Goal: Task Accomplishment & Management: Use online tool/utility

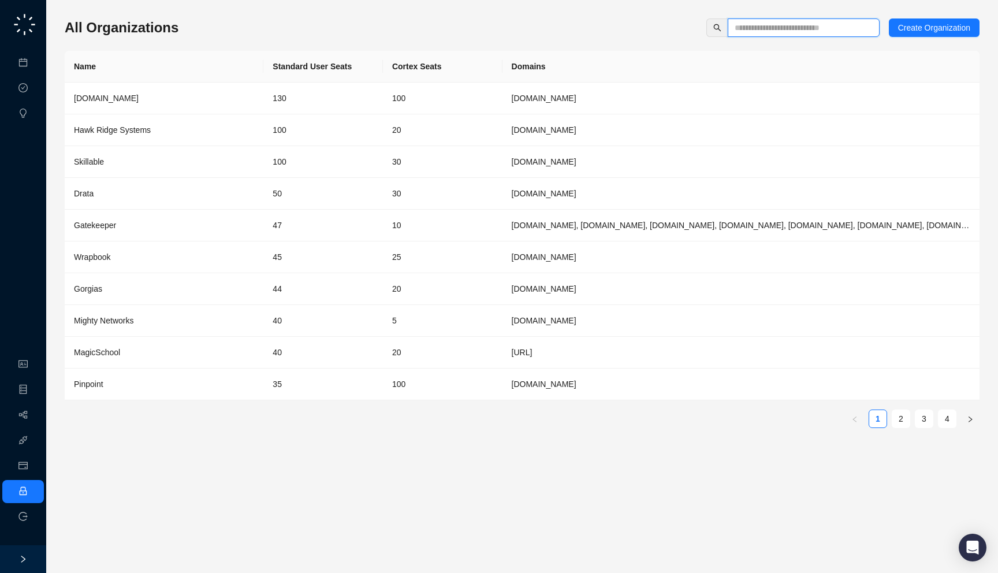
click at [778, 28] on input "text" at bounding box center [799, 27] width 129 height 13
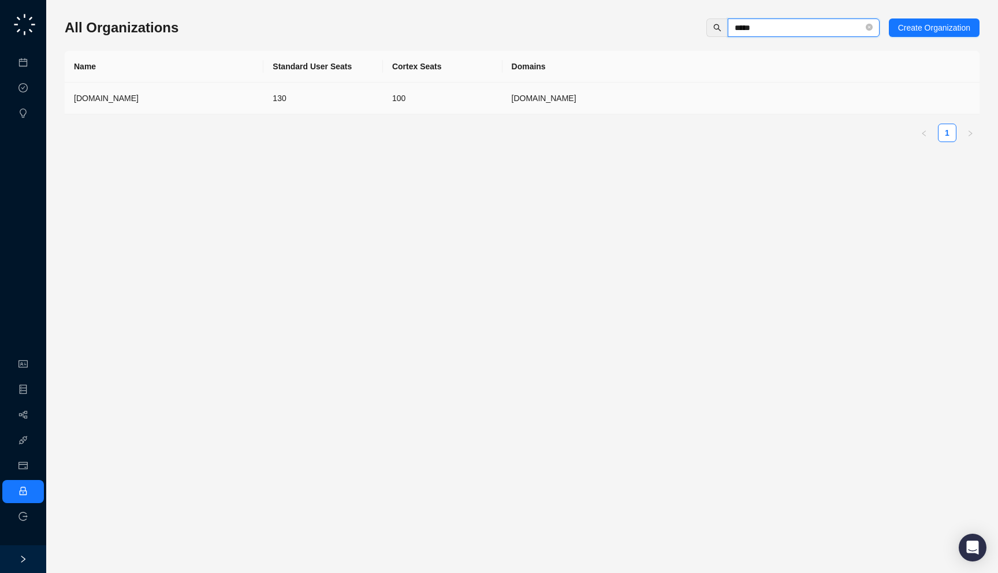
type input "*****"
click at [507, 107] on td "synthesia.io" at bounding box center [740, 99] width 477 height 32
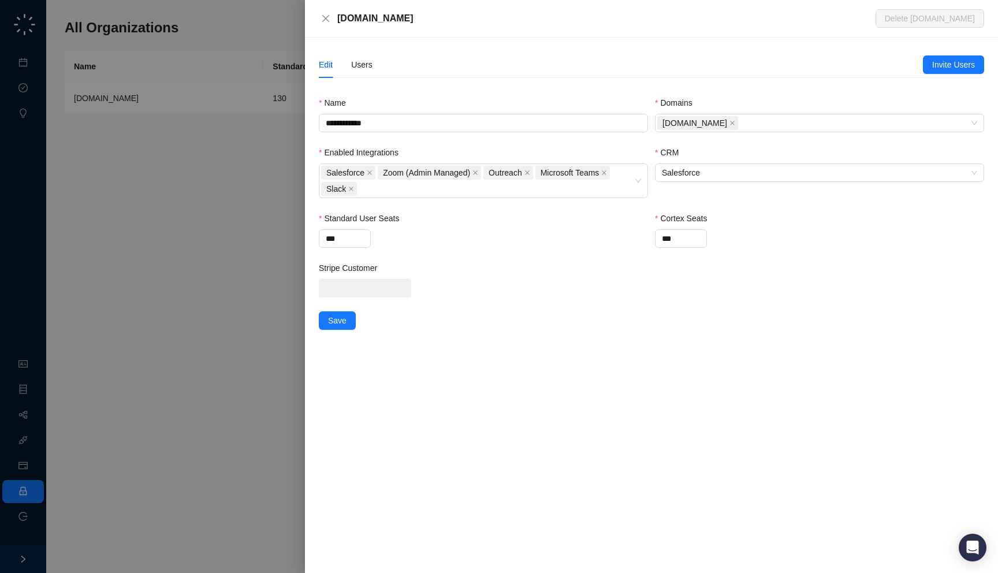
click at [427, 26] on div "Synthesia.io Delete Synthesia.io" at bounding box center [651, 19] width 693 height 38
click at [363, 54] on div "Users" at bounding box center [361, 64] width 21 height 27
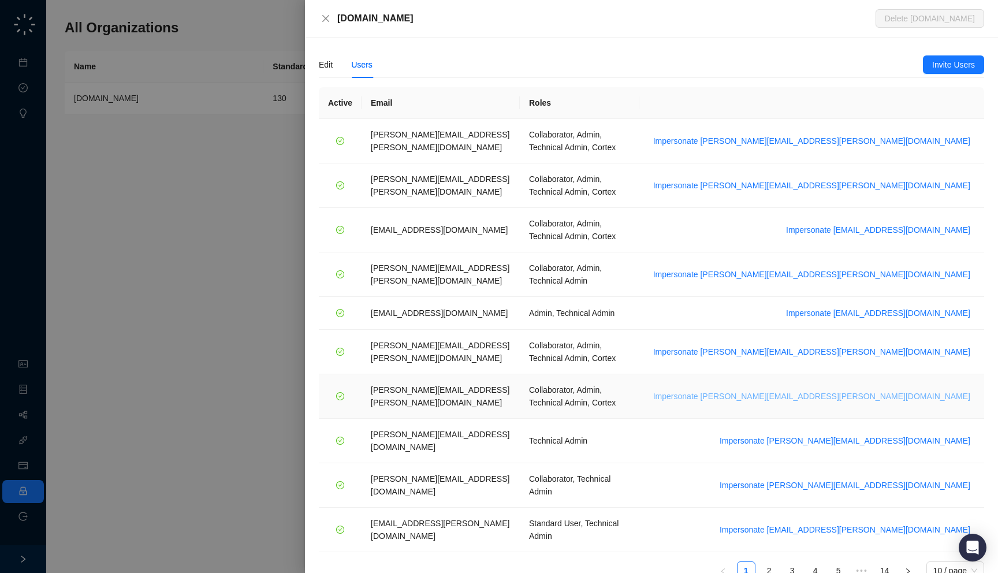
click at [892, 390] on span "Impersonate tom.barber@synthesia.io" at bounding box center [811, 396] width 317 height 13
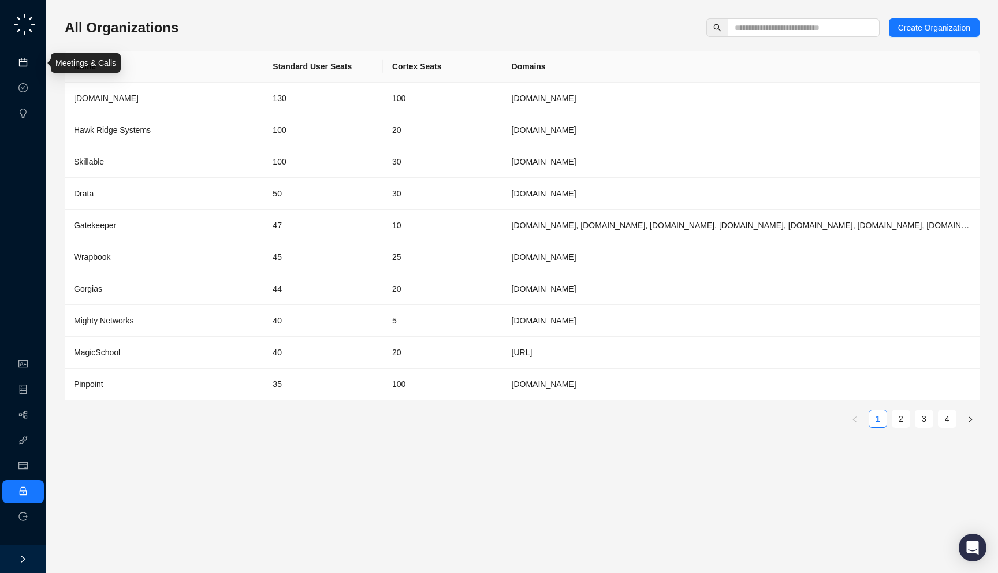
click at [33, 61] on link "Meetings & Calls" at bounding box center [63, 62] width 61 height 9
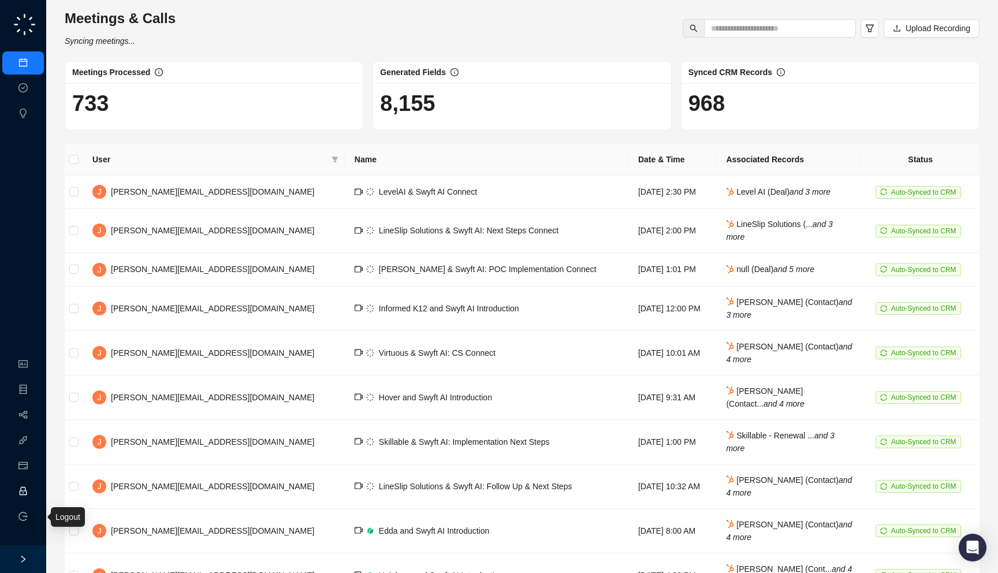
click at [33, 494] on link "Employee" at bounding box center [51, 491] width 36 height 9
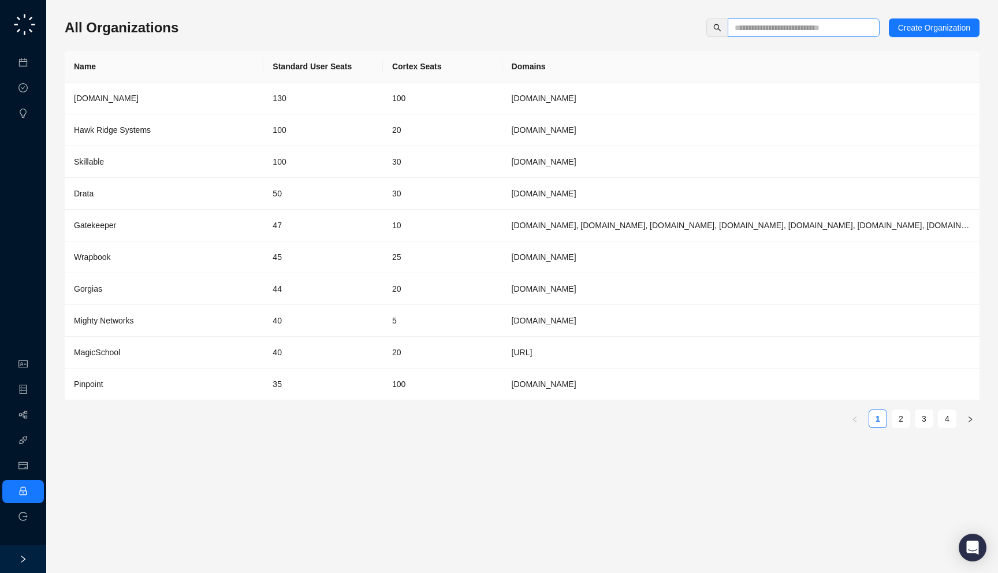
click at [747, 35] on span at bounding box center [804, 27] width 152 height 18
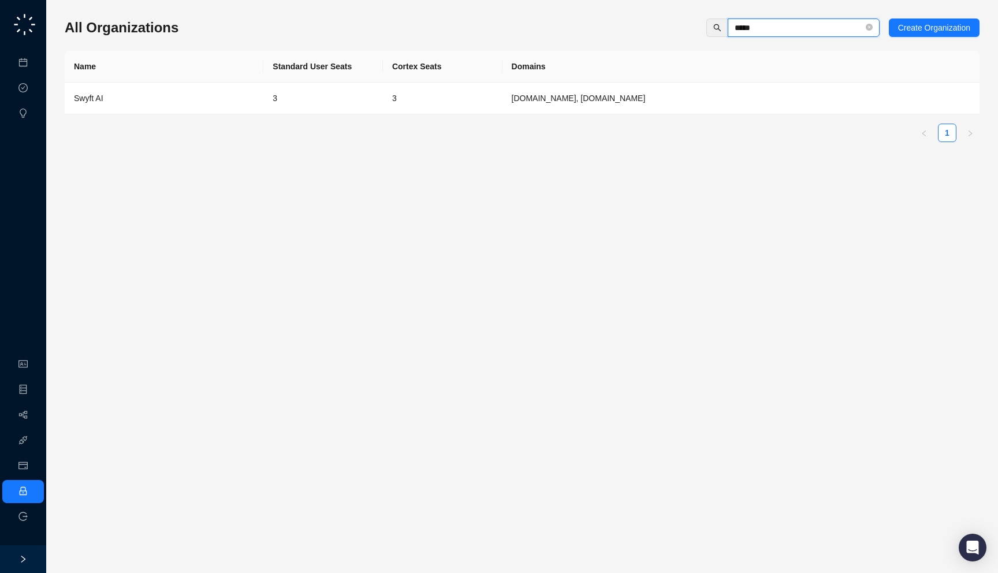
type input "*****"
click at [219, 103] on div "Swyft AI" at bounding box center [164, 98] width 180 height 13
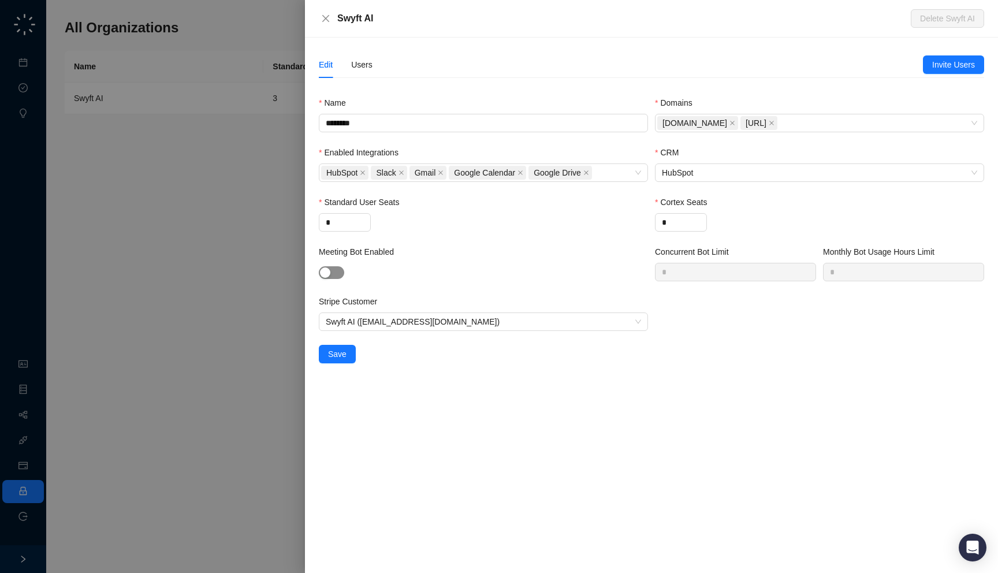
click at [330, 267] on div "button" at bounding box center [325, 272] width 10 height 10
click at [717, 277] on input "*" at bounding box center [735, 271] width 160 height 17
type input "*"
click at [856, 273] on input "*" at bounding box center [904, 271] width 160 height 17
type input "***"
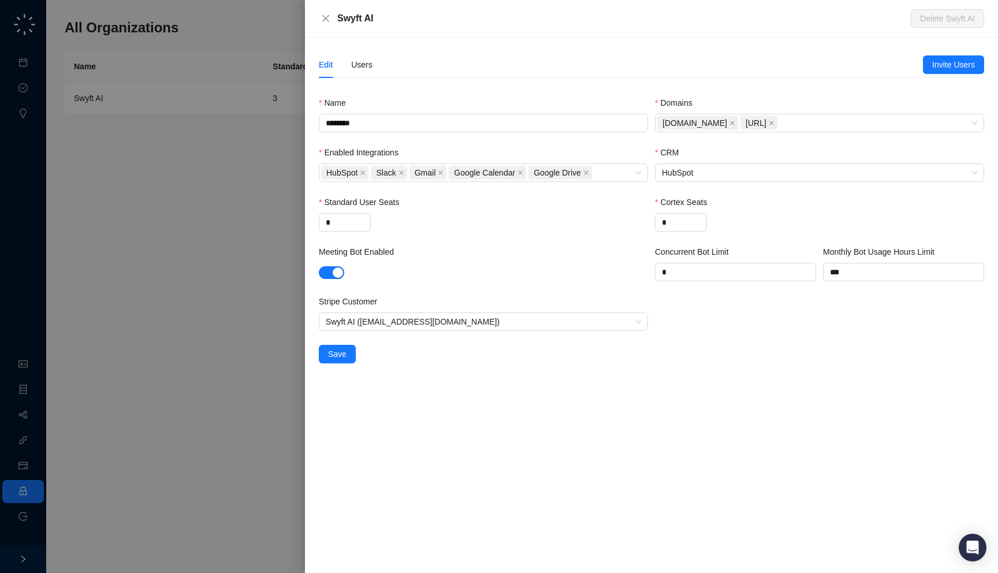
click at [771, 419] on div "Edit Users Invite Users Name ******** Domains swyftai.com getswyft.ai Enabled I…" at bounding box center [651, 305] width 693 height 535
click at [338, 354] on span "Save" at bounding box center [337, 354] width 18 height 13
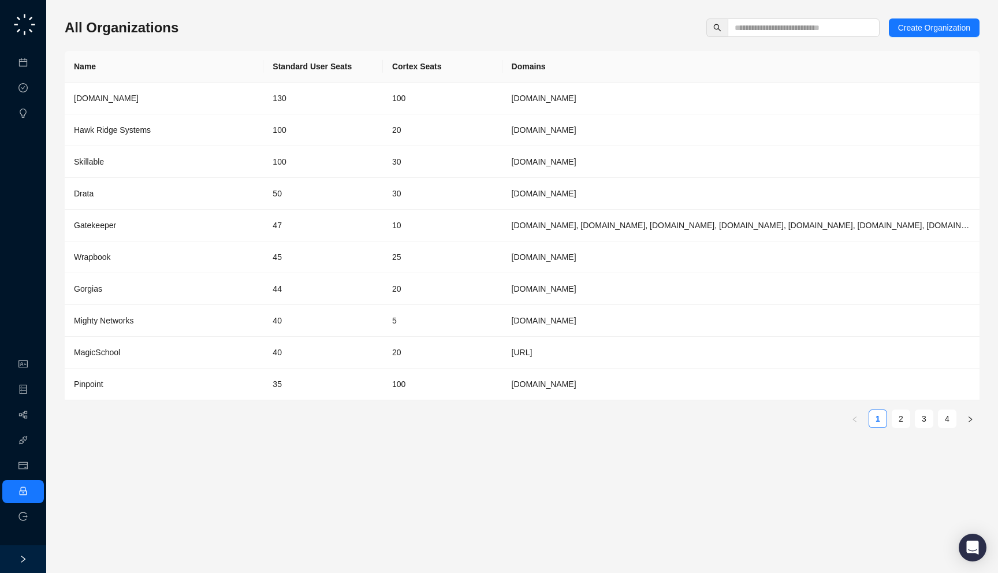
click at [211, 40] on div "All Organizations Create Organization Name Standard User Seats Cortex Seats Dom…" at bounding box center [522, 227] width 915 height 419
drag, startPoint x: 557, startPoint y: 66, endPoint x: 565, endPoint y: 71, distance: 10.1
click at [565, 71] on th "Domains" at bounding box center [740, 67] width 477 height 32
click at [755, 29] on input "text" at bounding box center [799, 27] width 129 height 13
type input "*****"
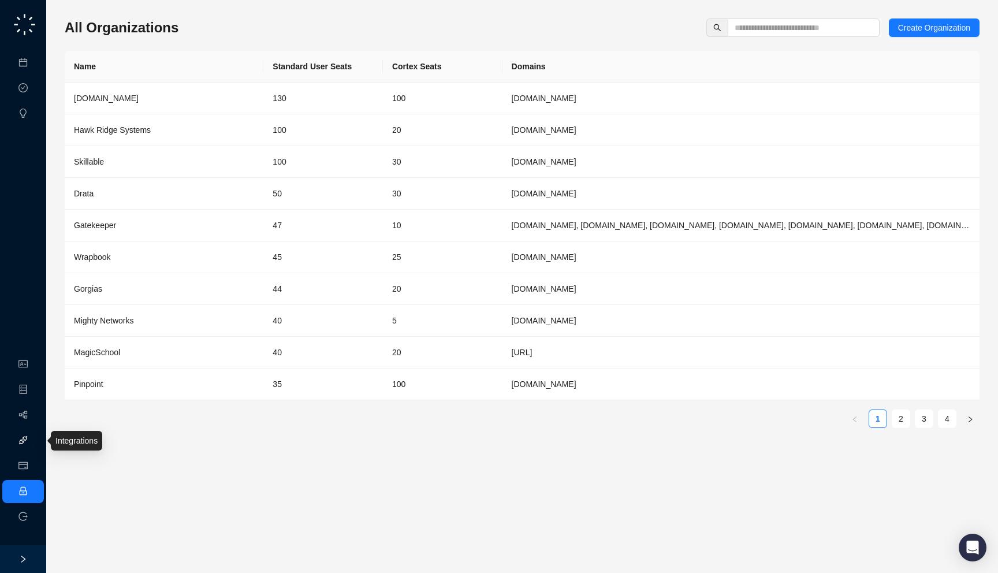
click at [33, 439] on link "Integrations" at bounding box center [54, 440] width 42 height 9
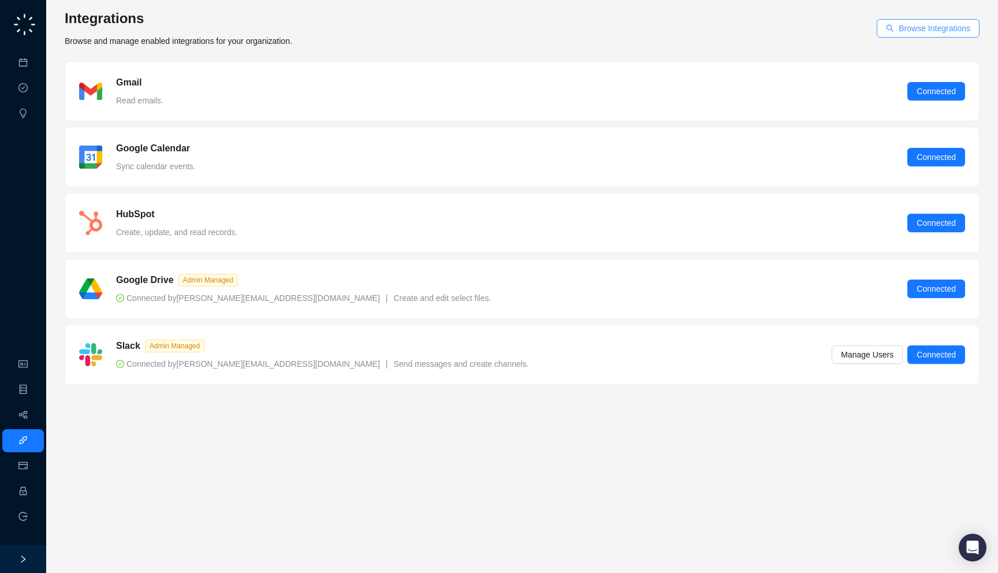
click at [901, 32] on span "Browse Integrations" at bounding box center [935, 28] width 72 height 13
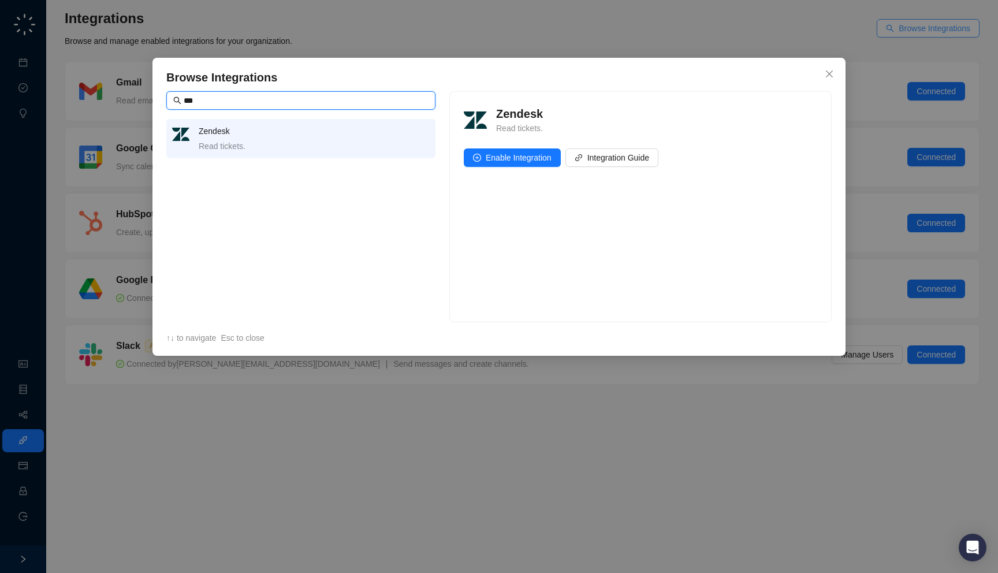
type input "****"
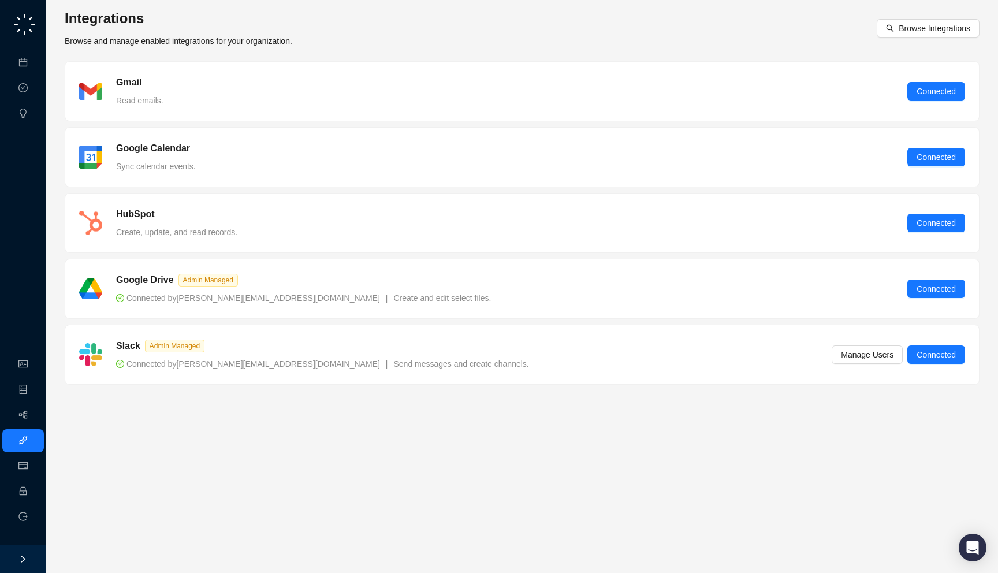
drag, startPoint x: 459, startPoint y: 378, endPoint x: 479, endPoint y: 380, distance: 20.3
click at [479, 380] on div "Slack Admin Managed Connected by [PERSON_NAME][EMAIL_ADDRESS][DOMAIN_NAME] | Se…" at bounding box center [522, 354] width 914 height 59
drag, startPoint x: 424, startPoint y: 299, endPoint x: 422, endPoint y: 292, distance: 7.1
click at [422, 292] on div "Google Drive Admin Managed Connected by jake@swyftai.com | Create and edit sele…" at bounding box center [522, 288] width 886 height 31
click at [33, 64] on link "Meetings & Calls" at bounding box center [63, 62] width 61 height 9
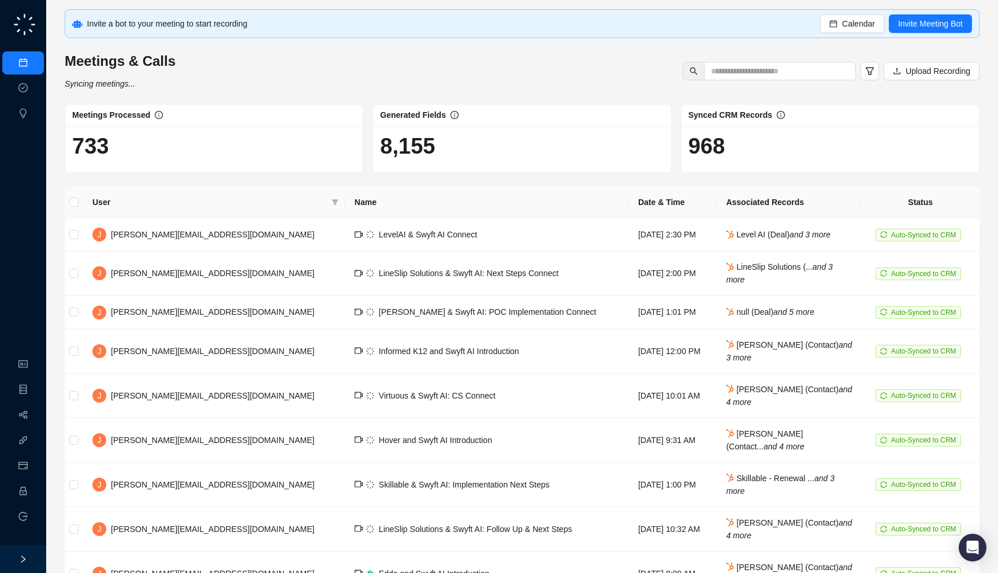
click at [843, 33] on div "Invite a bot to your meeting to start recording Calendar Invite Meeting Bot" at bounding box center [522, 23] width 915 height 29
click at [843, 31] on button "Calendar" at bounding box center [852, 23] width 64 height 18
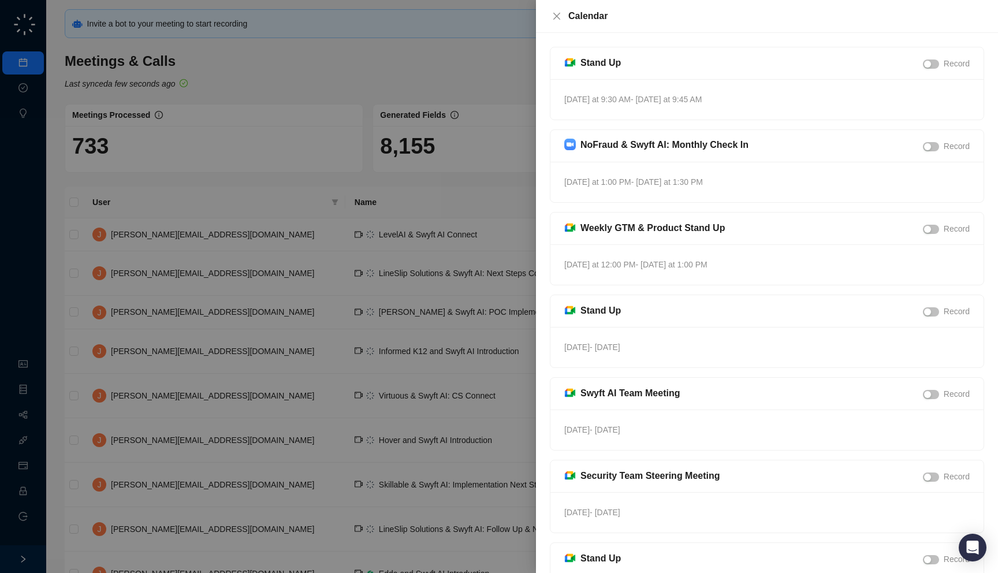
click at [472, 143] on div at bounding box center [499, 286] width 998 height 573
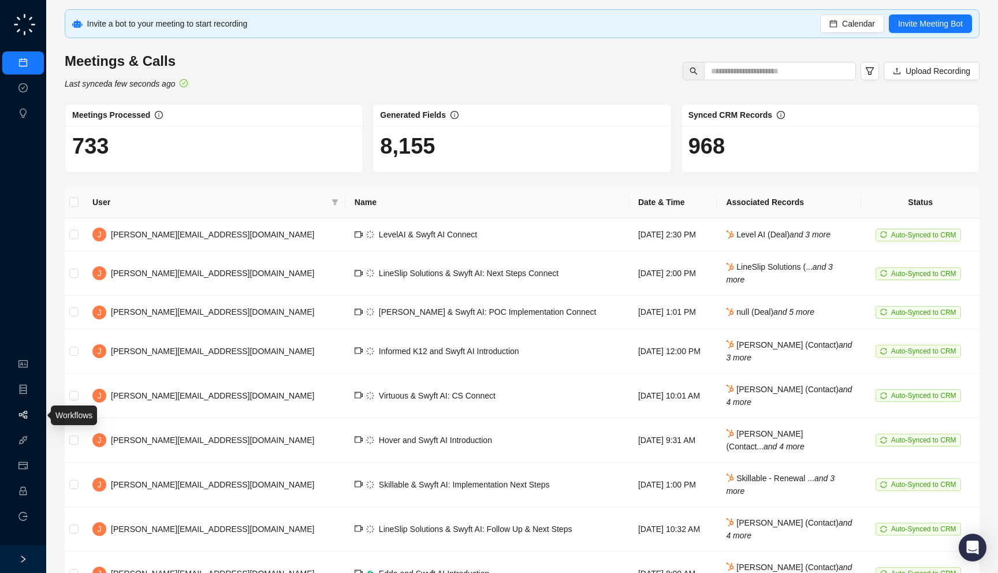
click at [33, 411] on link "Workflows" at bounding box center [51, 415] width 37 height 9
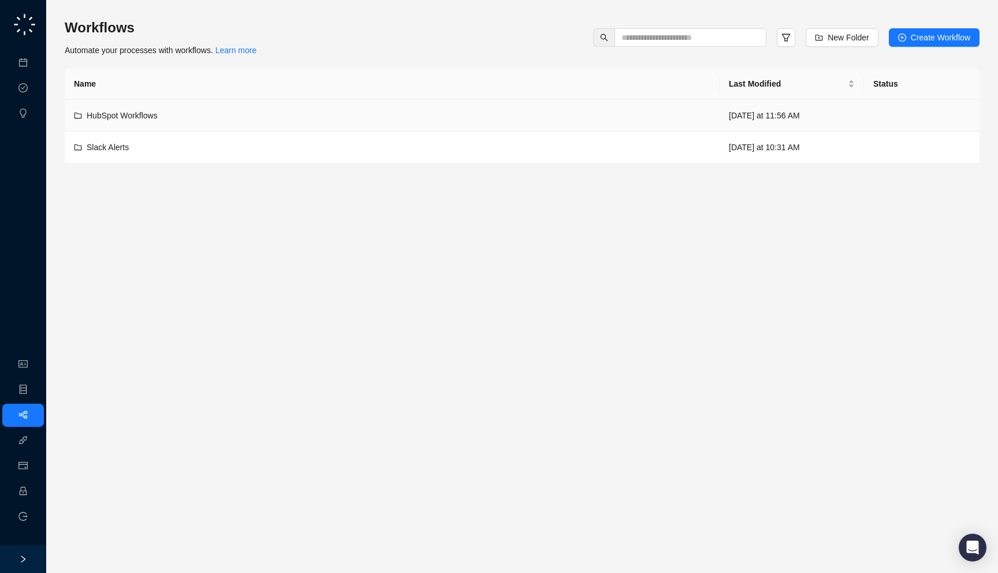
click at [131, 106] on td "HubSpot Workflows" at bounding box center [392, 116] width 655 height 32
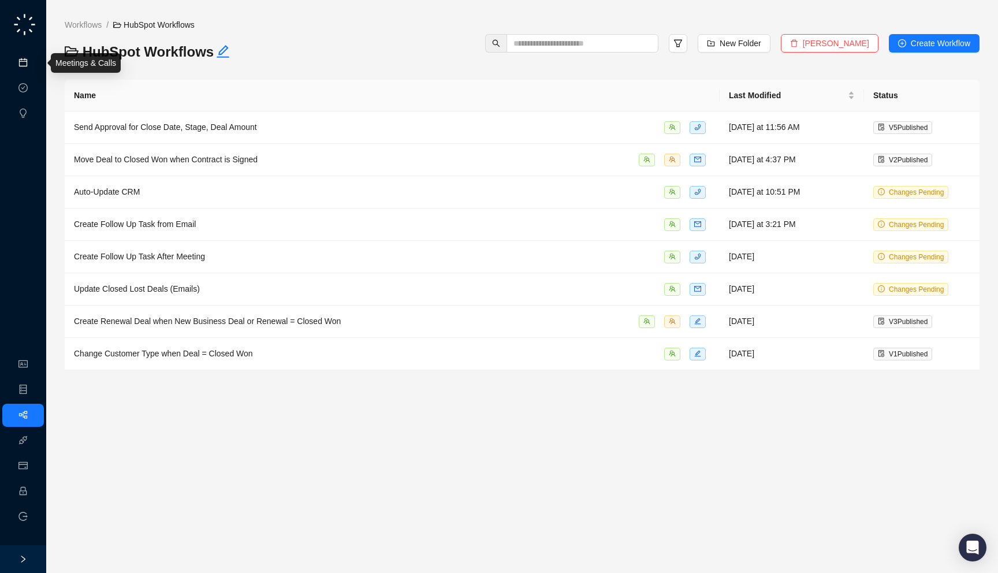
click at [33, 58] on link "Meetings & Calls" at bounding box center [63, 62] width 61 height 9
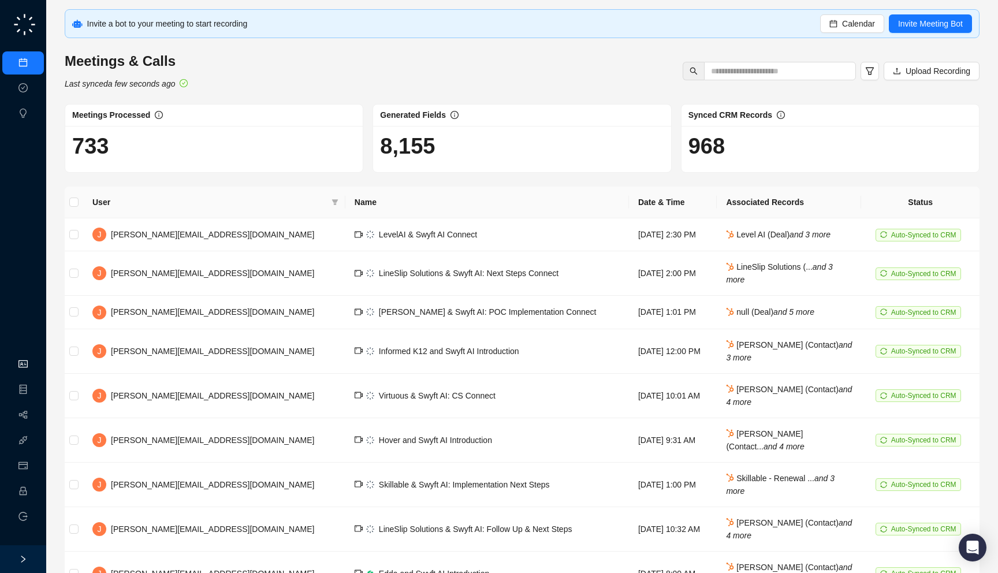
click at [33, 365] on link "Organization" at bounding box center [56, 364] width 46 height 9
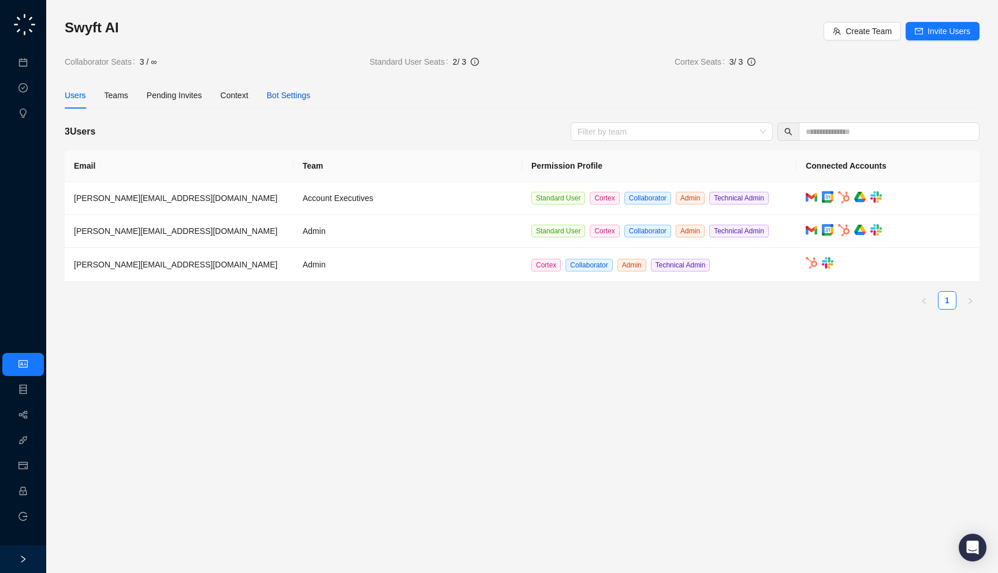
click at [295, 92] on div "Bot Settings" at bounding box center [289, 95] width 44 height 13
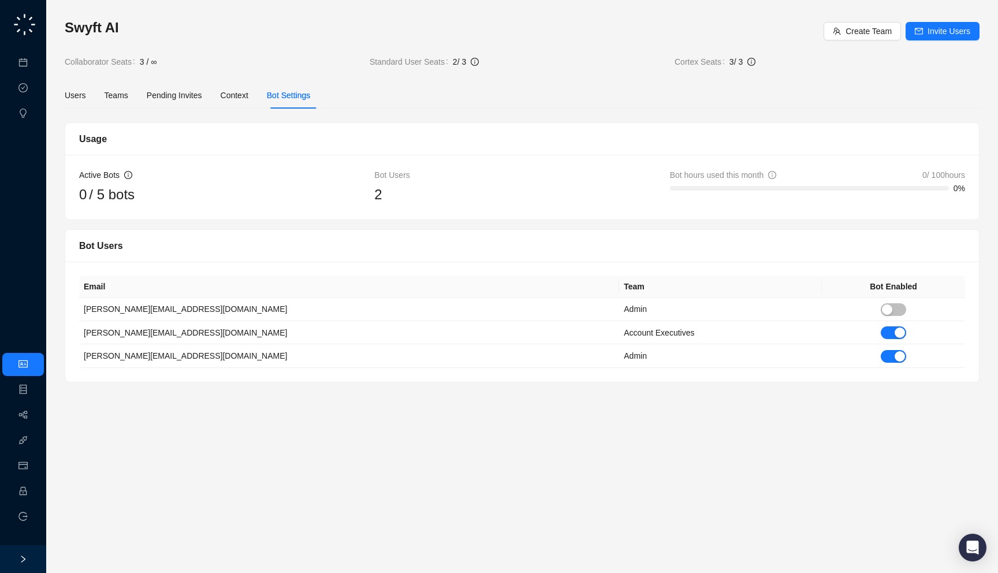
click at [226, 203] on div "0 / 5 bots" at bounding box center [226, 195] width 295 height 22
click at [422, 204] on div "2" at bounding box center [521, 195] width 295 height 22
drag, startPoint x: 422, startPoint y: 204, endPoint x: 430, endPoint y: 198, distance: 10.3
click at [430, 198] on div "2" at bounding box center [521, 195] width 295 height 22
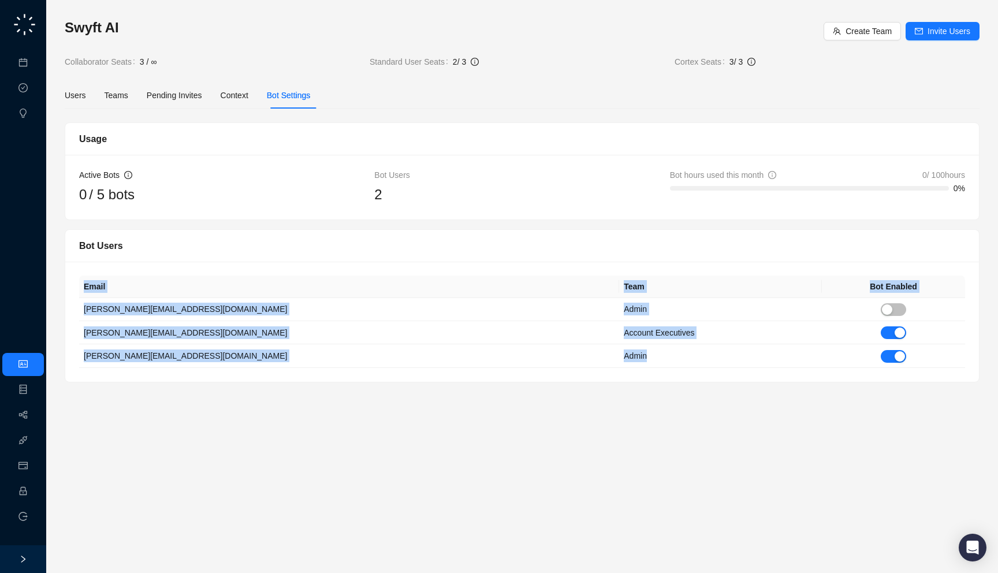
drag, startPoint x: 468, startPoint y: 367, endPoint x: 474, endPoint y: 377, distance: 12.2
click at [474, 377] on div "Email Team Bot Enabled alex@swyftai.com Admin jake@swyftai.com Account Executiv…" at bounding box center [522, 322] width 914 height 120
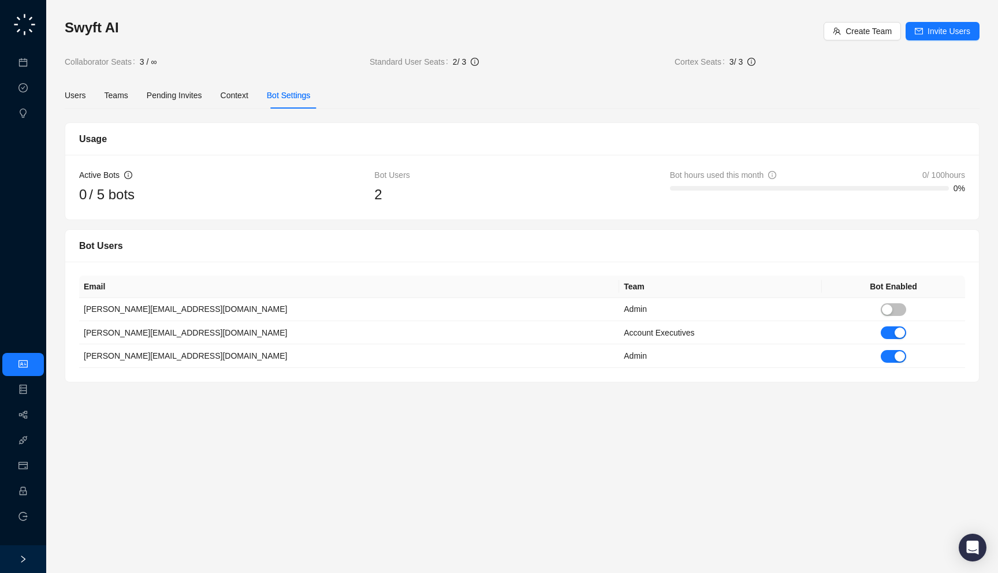
click at [619, 367] on td "Admin" at bounding box center [720, 355] width 203 height 23
click at [881, 311] on span "button" at bounding box center [893, 309] width 25 height 13
click at [881, 358] on span "button" at bounding box center [893, 356] width 25 height 13
click at [33, 65] on link "Meetings & Calls" at bounding box center [63, 62] width 61 height 9
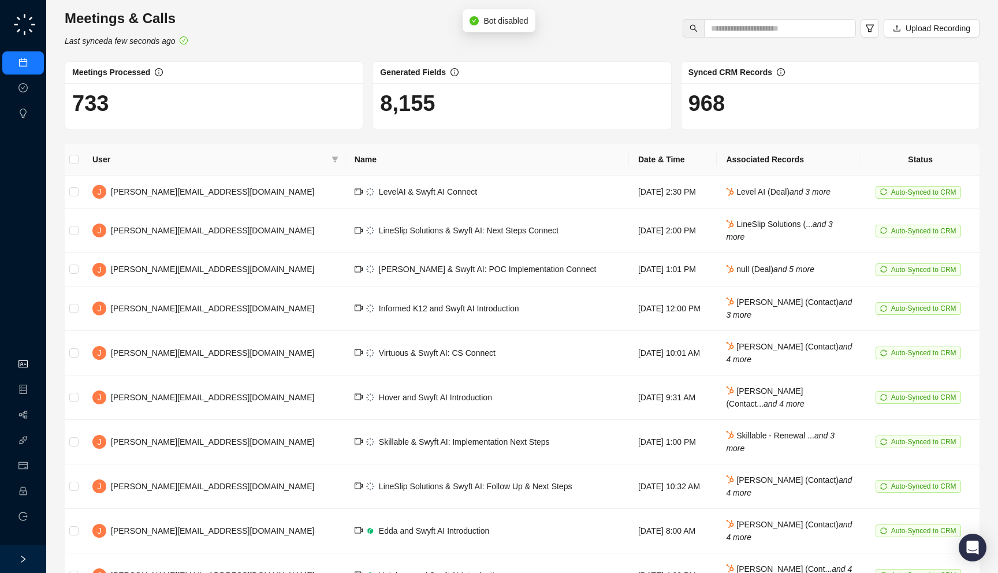
click at [33, 362] on link "Organization" at bounding box center [56, 364] width 46 height 9
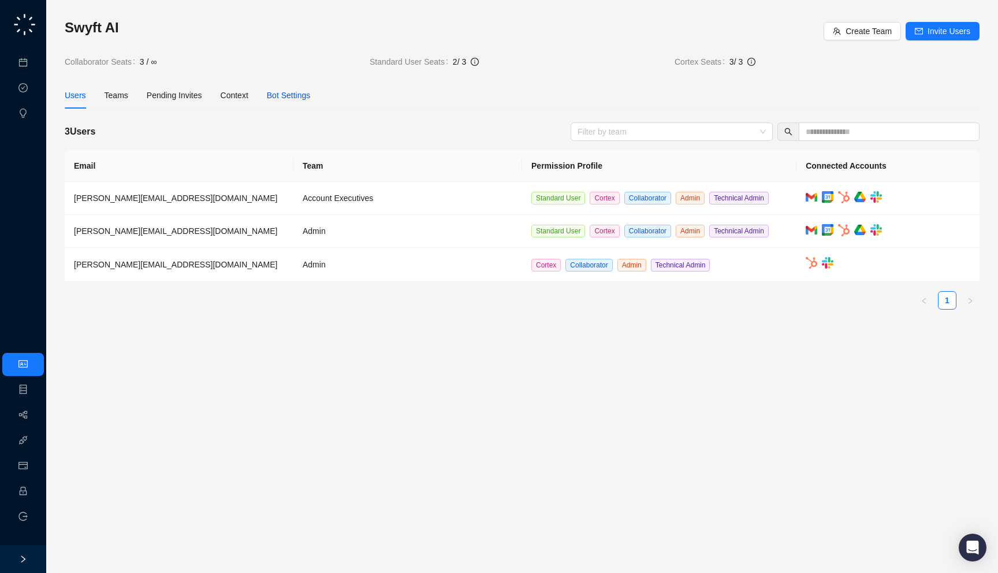
click at [311, 93] on div "Bot Settings" at bounding box center [289, 95] width 44 height 13
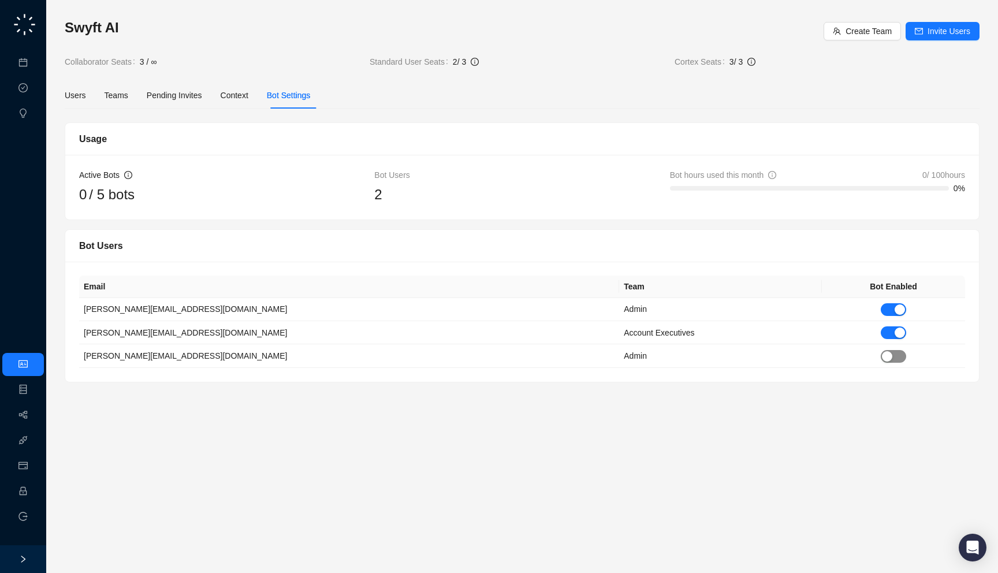
click at [882, 355] on div "button" at bounding box center [887, 356] width 10 height 10
click at [33, 58] on link "Meetings & Calls" at bounding box center [63, 62] width 61 height 9
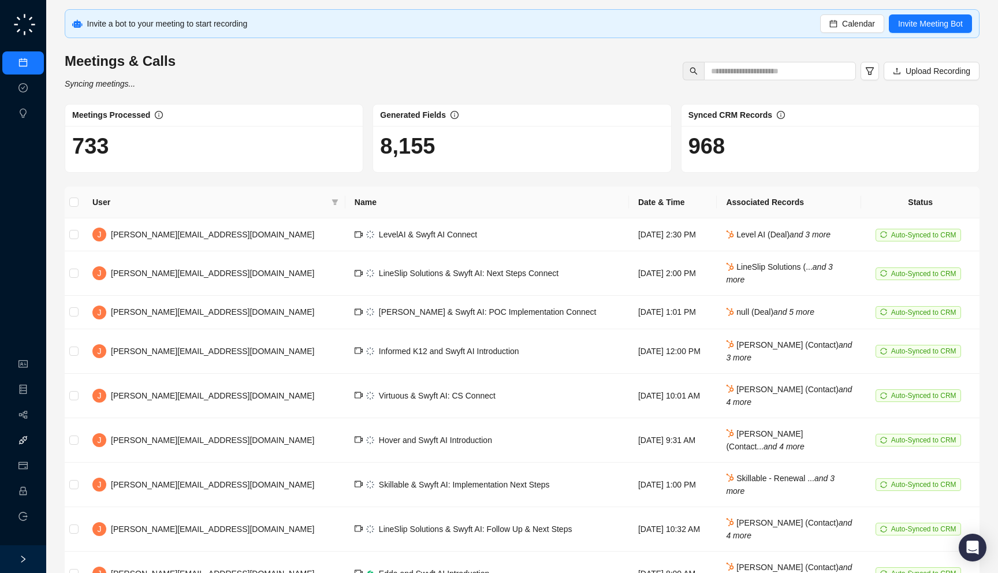
click at [33, 438] on link "Integrations" at bounding box center [54, 440] width 42 height 9
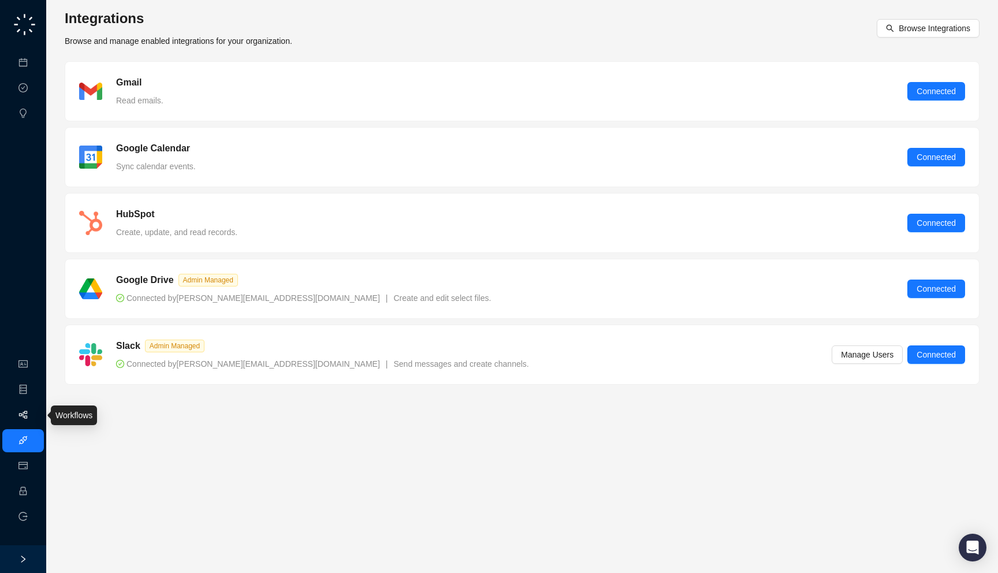
click at [33, 411] on link "Workflows" at bounding box center [51, 415] width 37 height 9
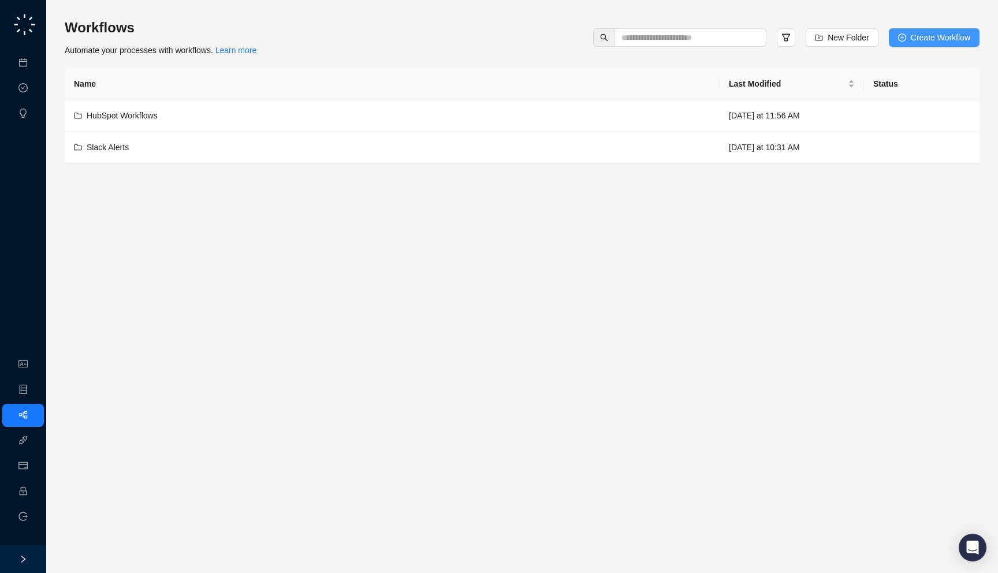
click at [916, 40] on span "Create Workflow" at bounding box center [940, 37] width 59 height 13
